Goal: Navigation & Orientation: Find specific page/section

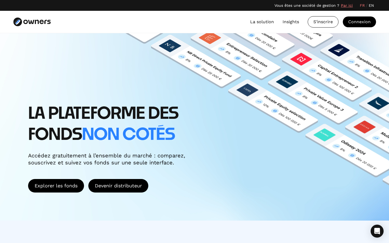
click at [69, 120] on h1 "LA PLATEFORME DES FONDS non cotés" at bounding box center [120, 125] width 184 height 42
click at [370, 5] on link "EN" at bounding box center [371, 6] width 5 height 6
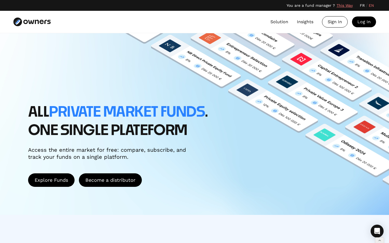
click at [361, 5] on link "FR" at bounding box center [362, 6] width 5 height 6
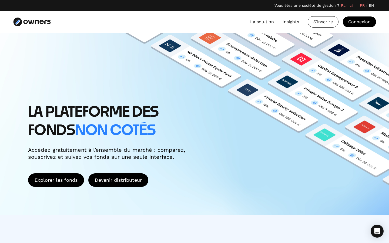
click at [168, 121] on h1 "LA PLATEFORME DES FONDS non cotés" at bounding box center [120, 122] width 184 height 36
click at [370, 6] on link "EN" at bounding box center [371, 6] width 5 height 6
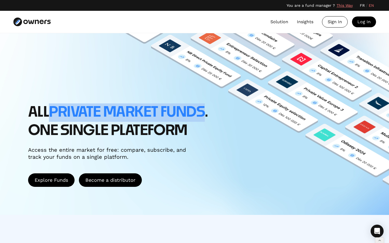
drag, startPoint x: 225, startPoint y: 112, endPoint x: 207, endPoint y: 108, distance: 18.8
click at [205, 108] on span "PRIVATE market FUNDS" at bounding box center [127, 112] width 156 height 14
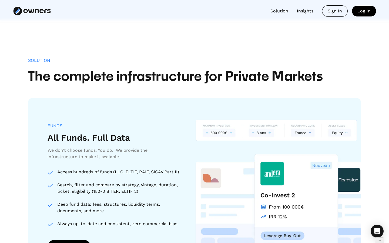
scroll to position [389, 0]
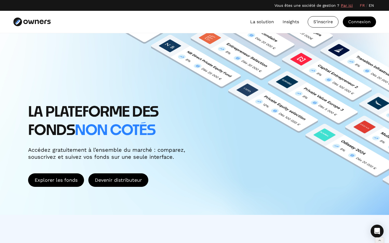
click at [371, 5] on link "EN" at bounding box center [371, 6] width 5 height 6
